Goal: Information Seeking & Learning: Learn about a topic

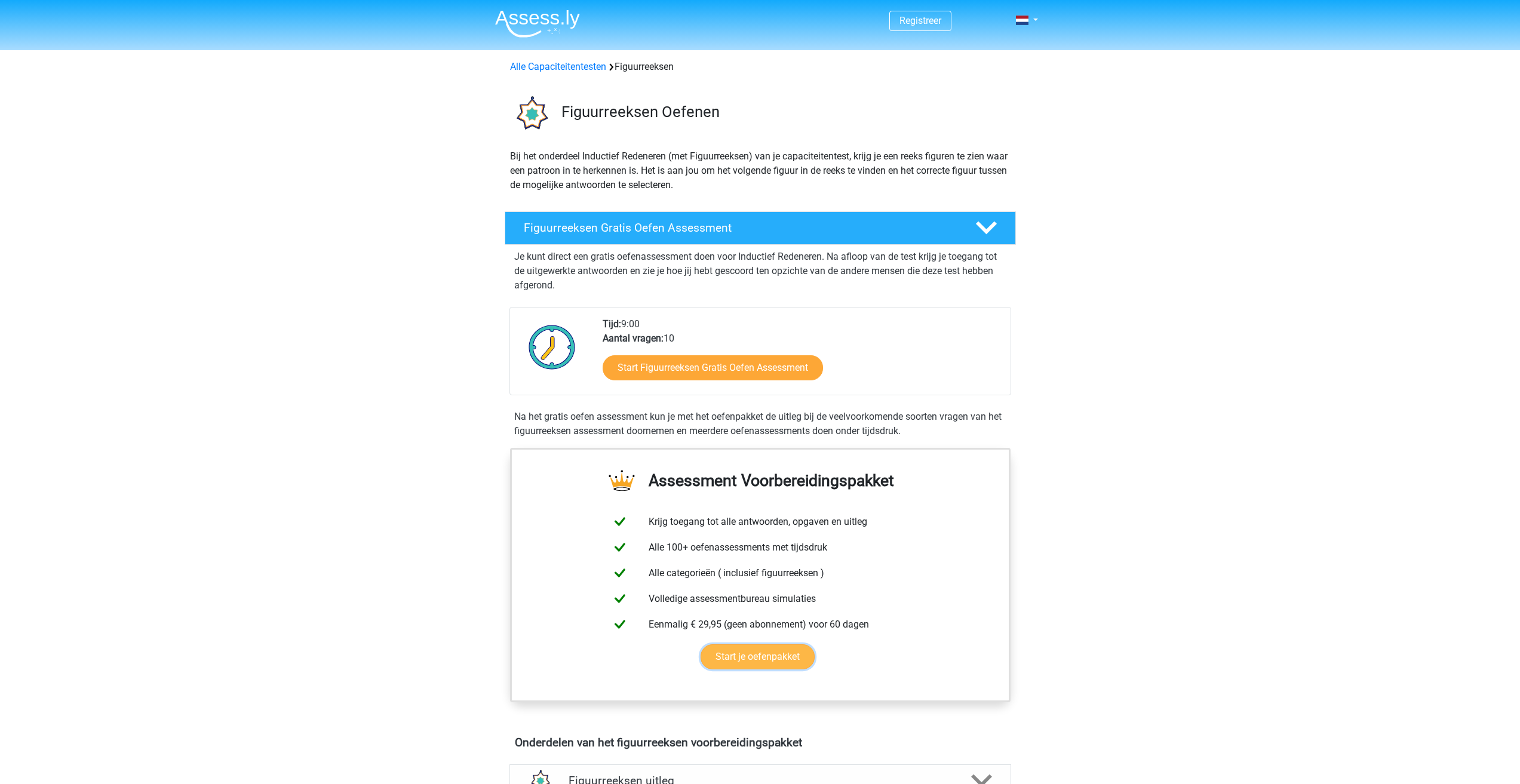
click at [722, 658] on link "Start je oefenpakket" at bounding box center [758, 656] width 114 height 25
click at [726, 373] on link "Start Figuurreeksen Gratis Oefen Assessment" at bounding box center [712, 367] width 253 height 29
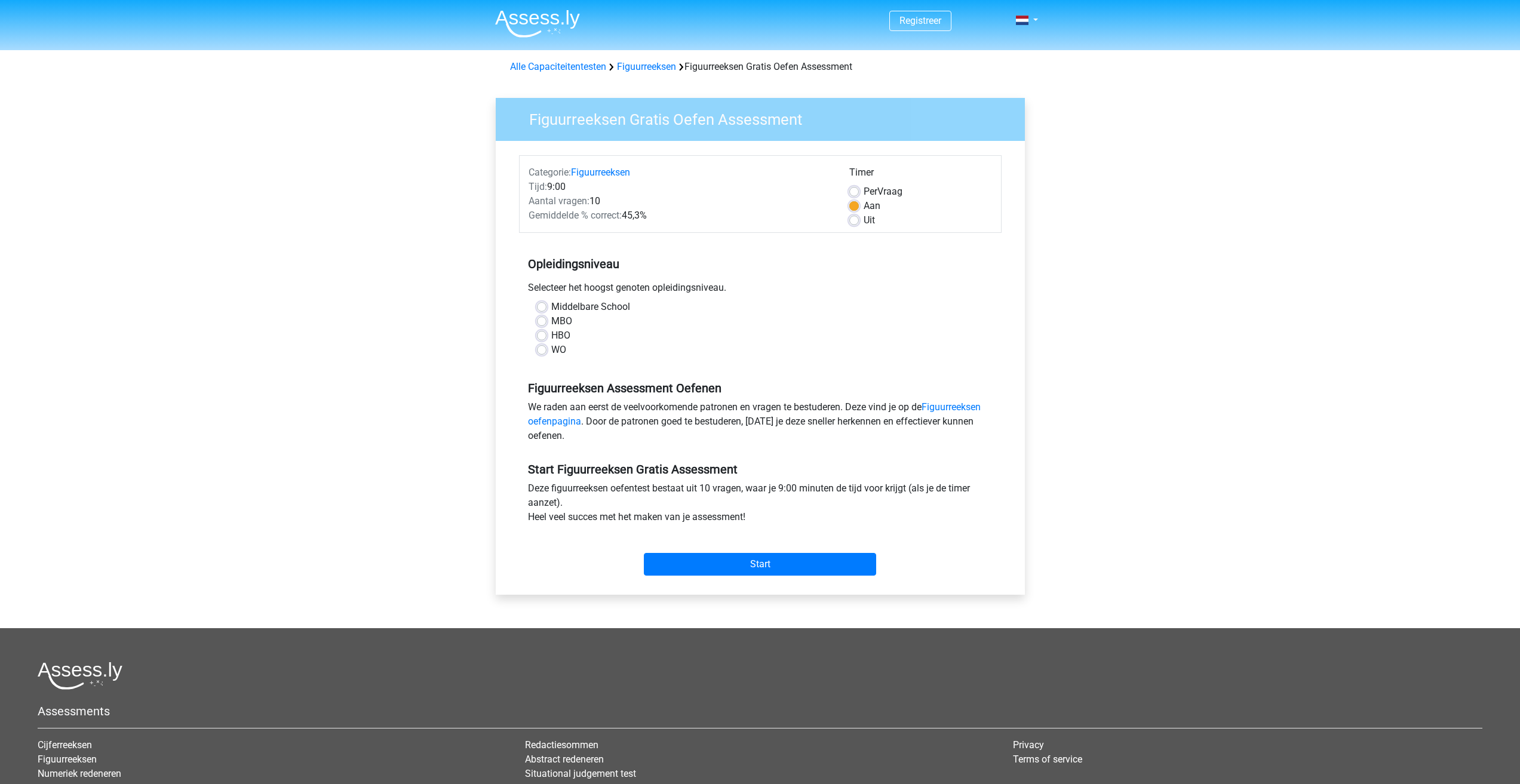
click at [562, 319] on label "MBO" at bounding box center [561, 321] width 21 height 14
click at [547, 319] on input "MBO" at bounding box center [541, 320] width 9 height 12
radio input "true"
click at [766, 570] on input "Start" at bounding box center [760, 564] width 233 height 23
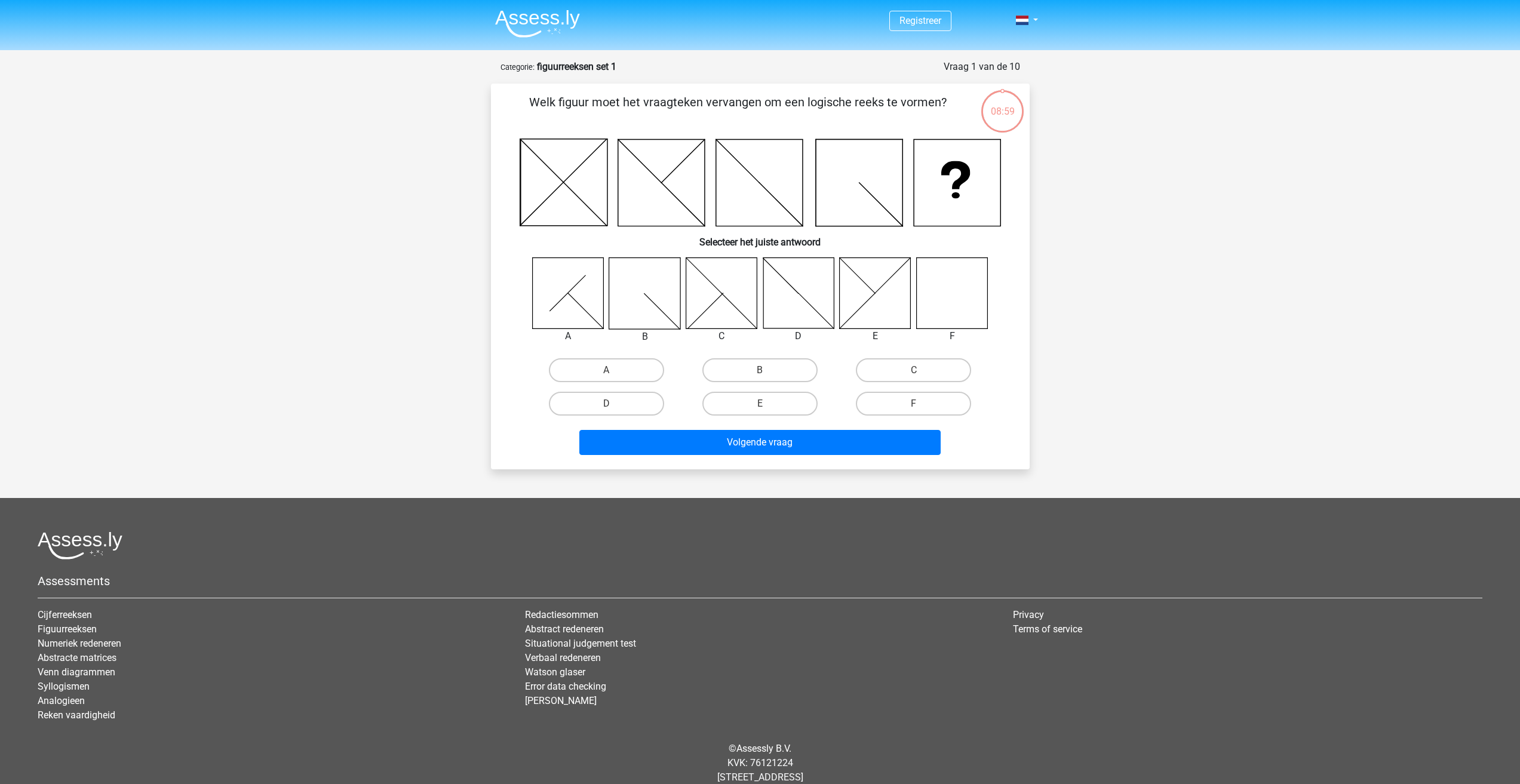
click at [572, 171] on icon at bounding box center [563, 182] width 86 height 86
